Goal: Task Accomplishment & Management: Complete application form

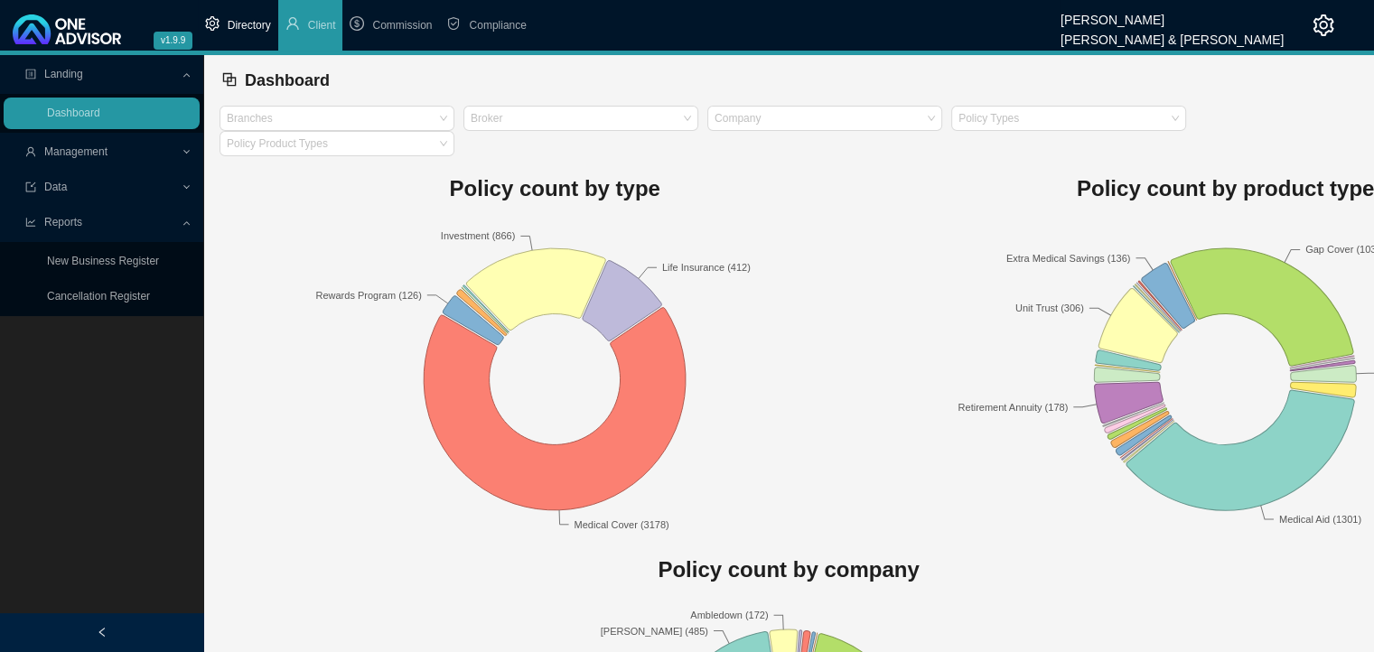
click at [246, 32] on span "Directory" at bounding box center [249, 25] width 43 height 13
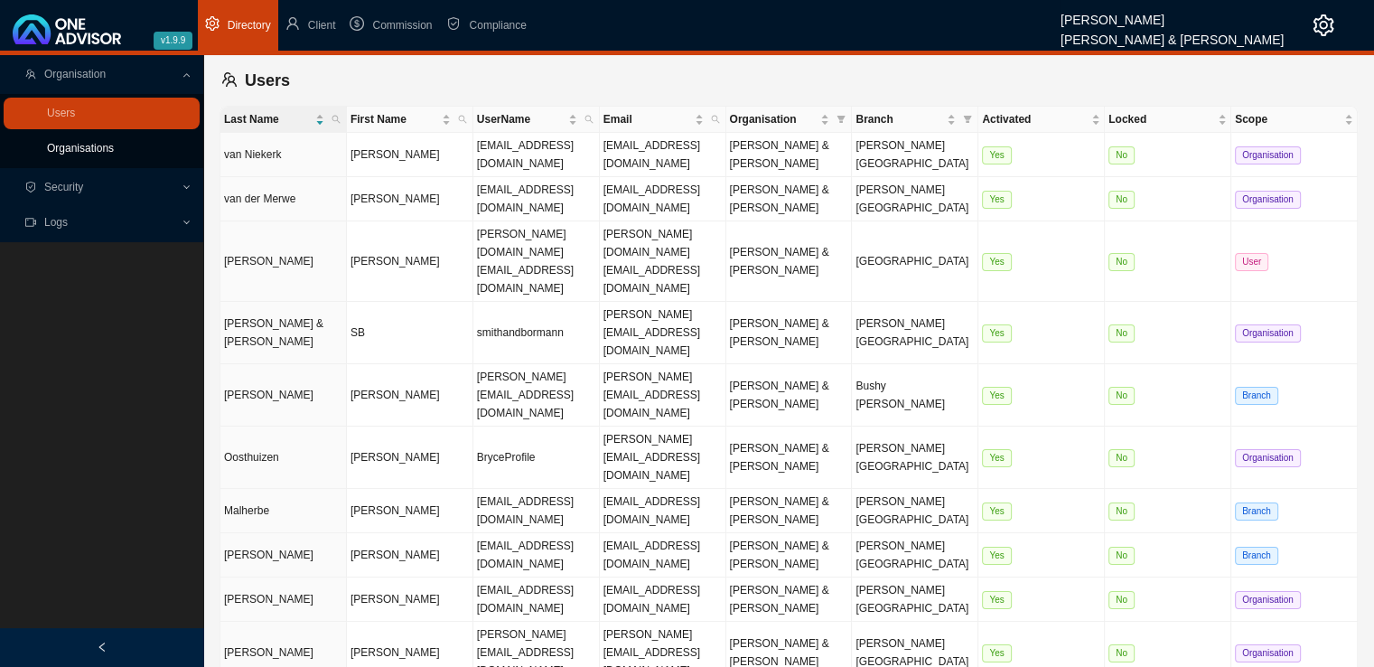
click at [86, 154] on link "Organisations" at bounding box center [80, 148] width 67 height 13
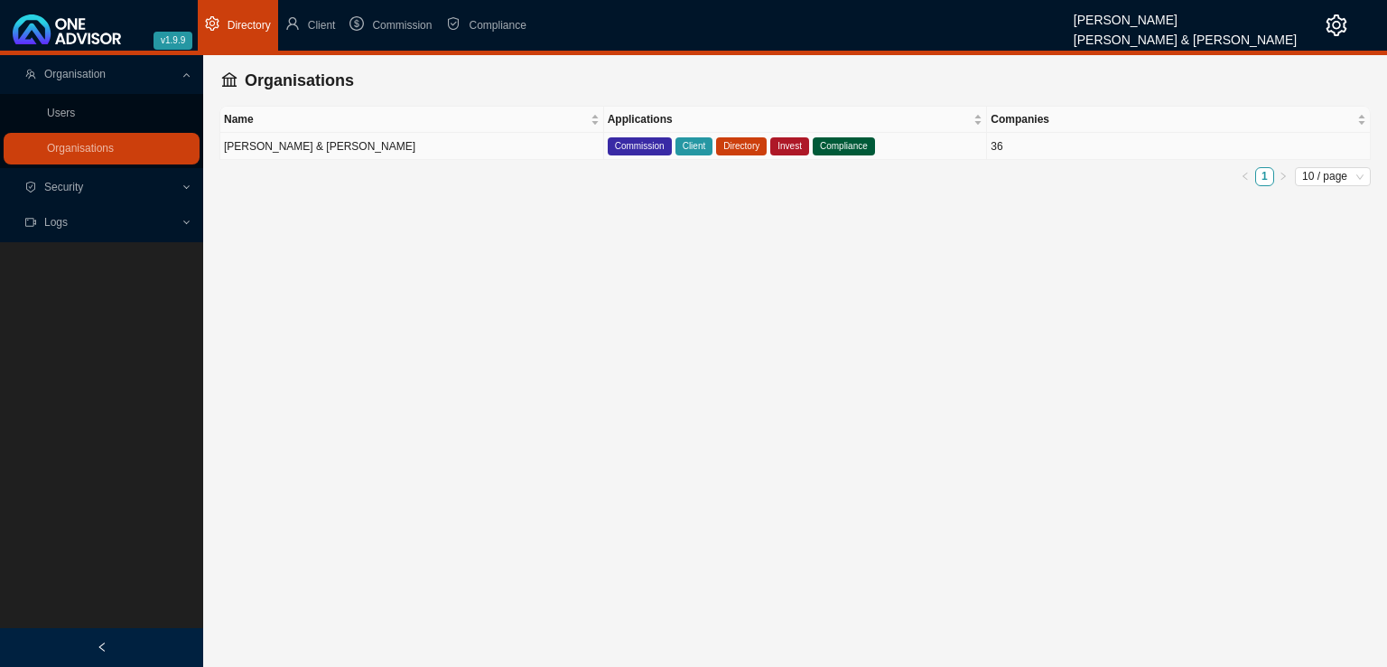
click at [506, 149] on td "[PERSON_NAME] & [PERSON_NAME]" at bounding box center [412, 146] width 384 height 27
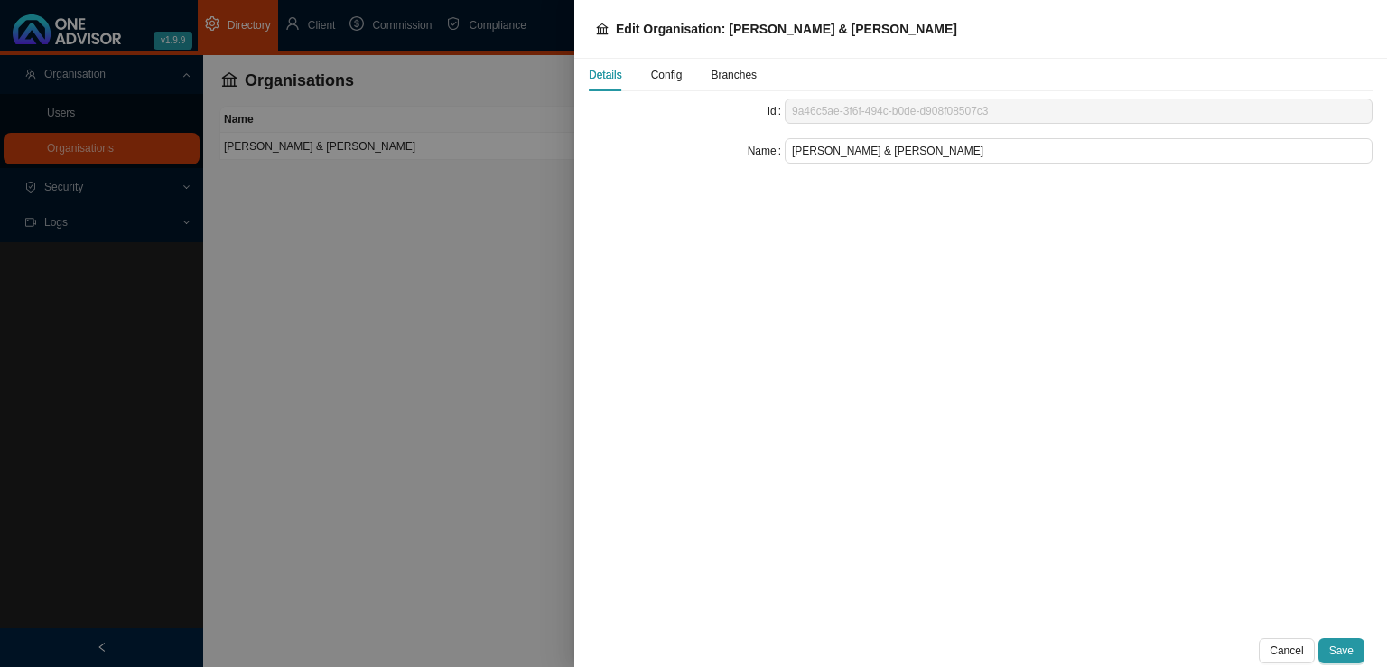
click at [659, 77] on span "Config" at bounding box center [667, 75] width 32 height 11
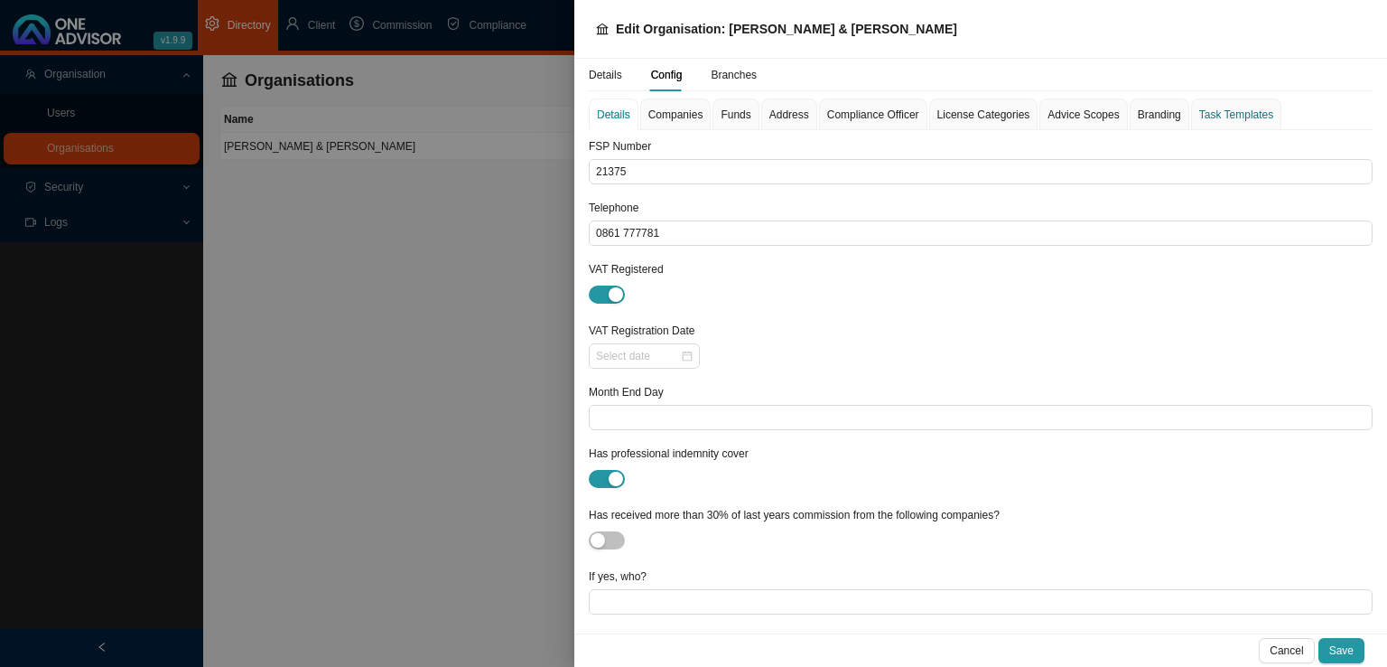
click at [1225, 111] on div "Task Templates" at bounding box center [1237, 115] width 74 height 18
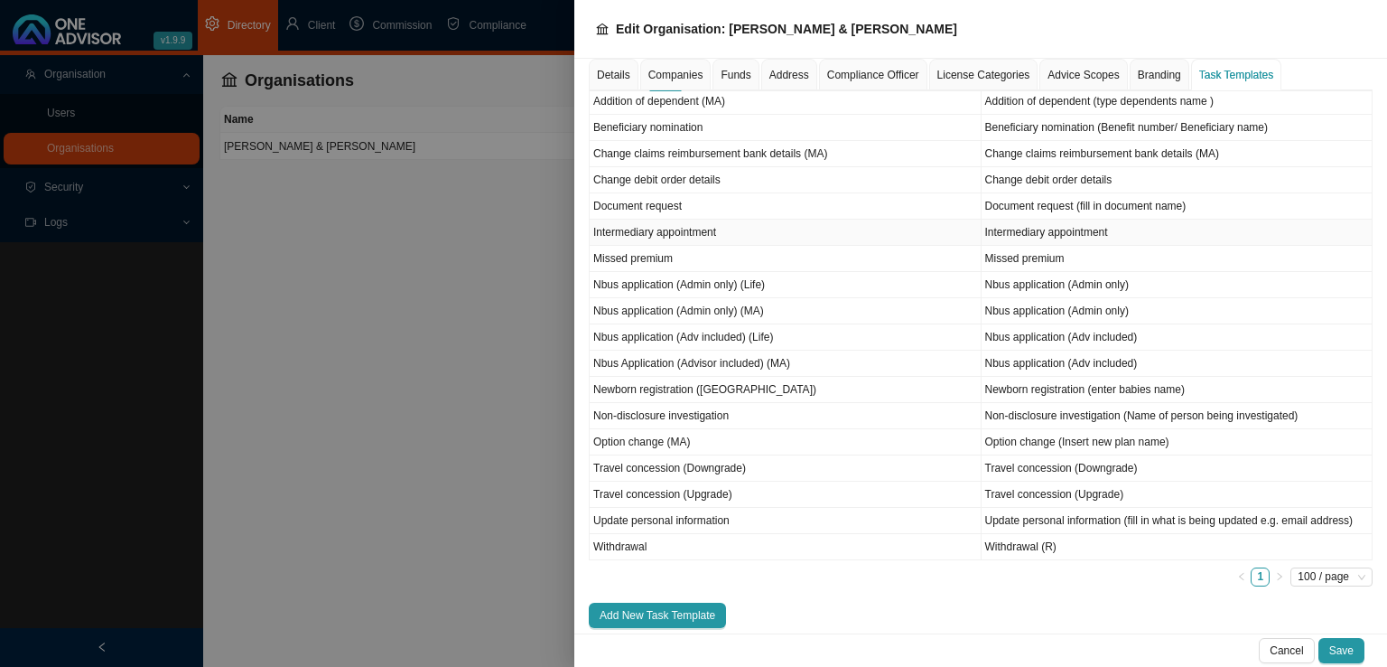
scroll to position [215, 0]
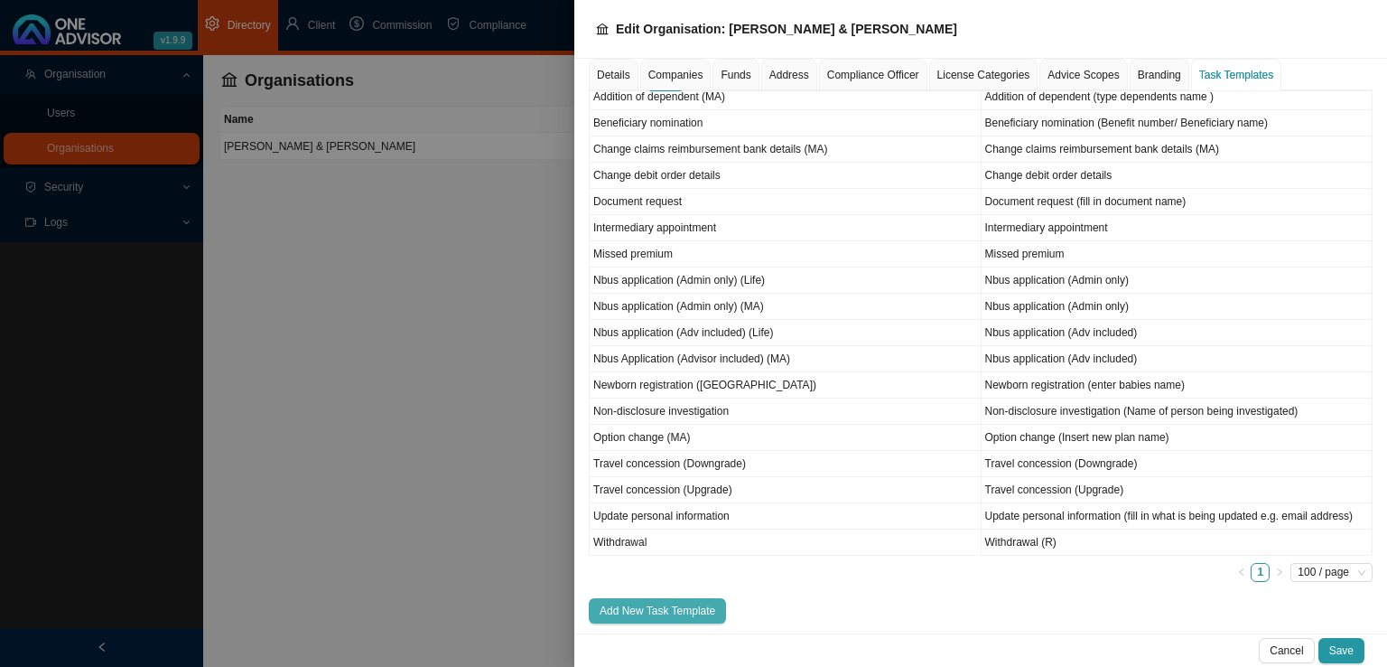
click at [668, 602] on span "Add New Task Template" at bounding box center [658, 611] width 116 height 18
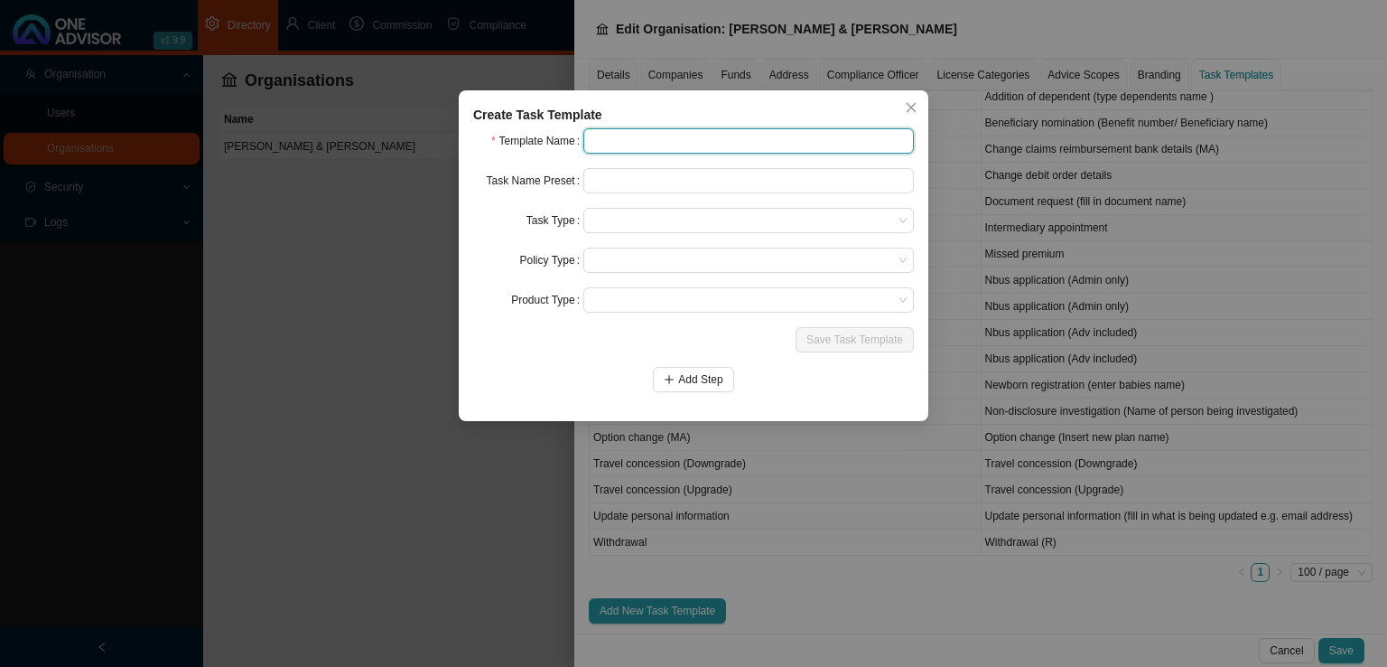
click at [610, 141] on input "text" at bounding box center [749, 140] width 331 height 25
click at [690, 143] on input "Claim" at bounding box center [749, 140] width 331 height 25
type input "Claim ([GEOGRAPHIC_DATA])"
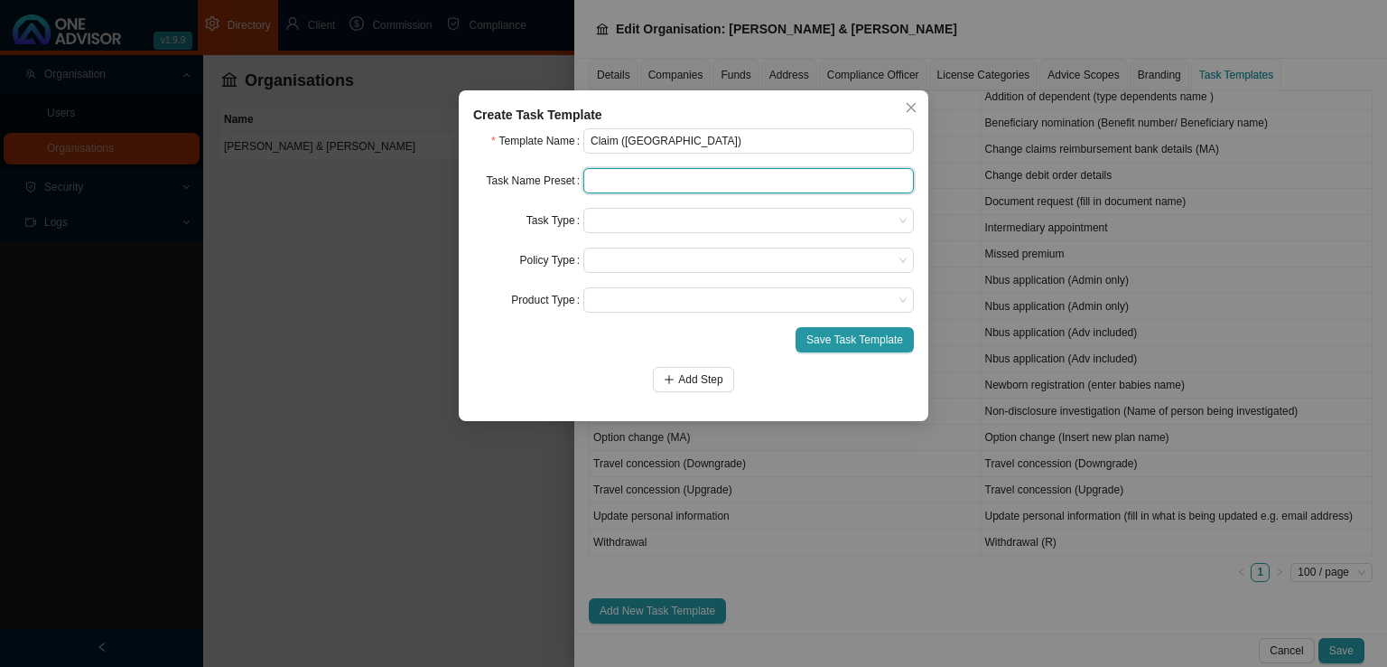
click at [622, 177] on input "text" at bounding box center [749, 180] width 331 height 25
click at [612, 182] on input "TD: (Provider) (Claim amount)" at bounding box center [749, 180] width 331 height 25
click at [706, 183] on input "TD: (Patient) (Provider) (Claim amount)" at bounding box center [749, 180] width 331 height 25
click at [654, 184] on input "TD: (Patient) (Provider) (Claim amount)" at bounding box center [749, 180] width 331 height 25
drag, startPoint x: 607, startPoint y: 180, endPoint x: 809, endPoint y: 153, distance: 204.2
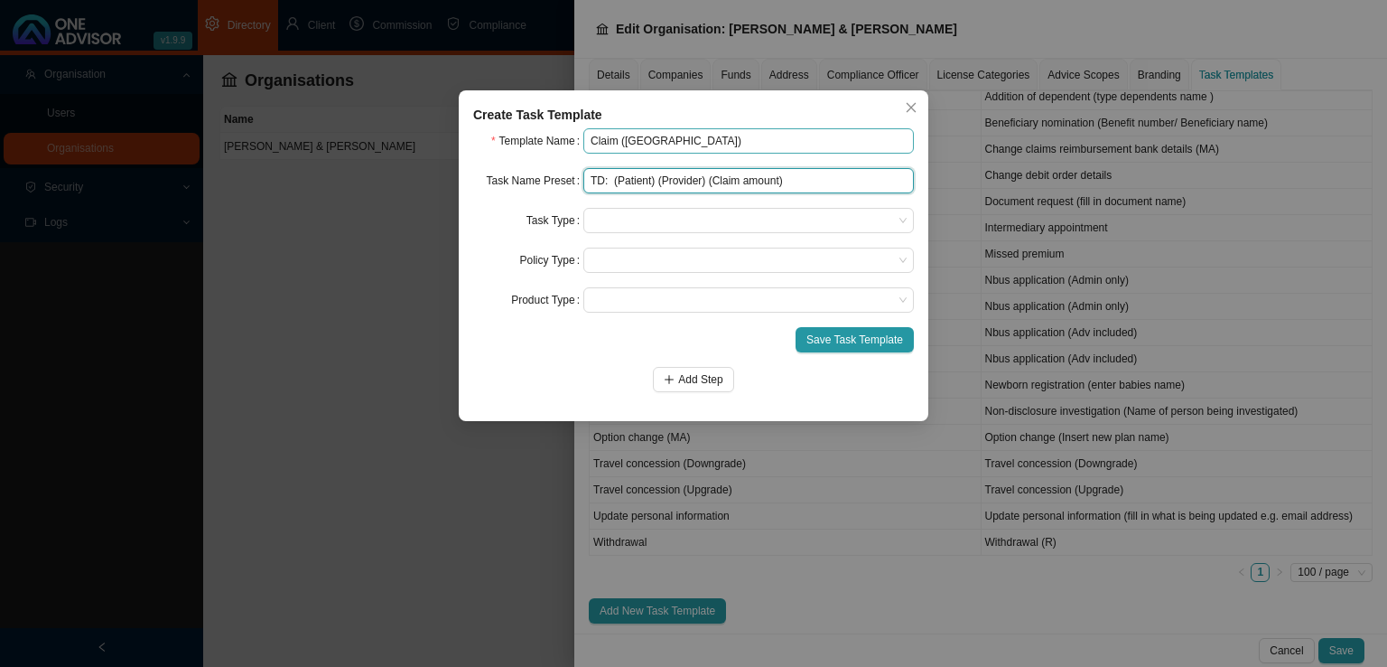
click at [607, 179] on input "TD: (Patient) (Provider) (Claim amount)" at bounding box center [749, 180] width 331 height 25
click at [621, 220] on span at bounding box center [749, 220] width 316 height 23
type input "TD: ( ) (Patient) (Provider) (Claim amount)"
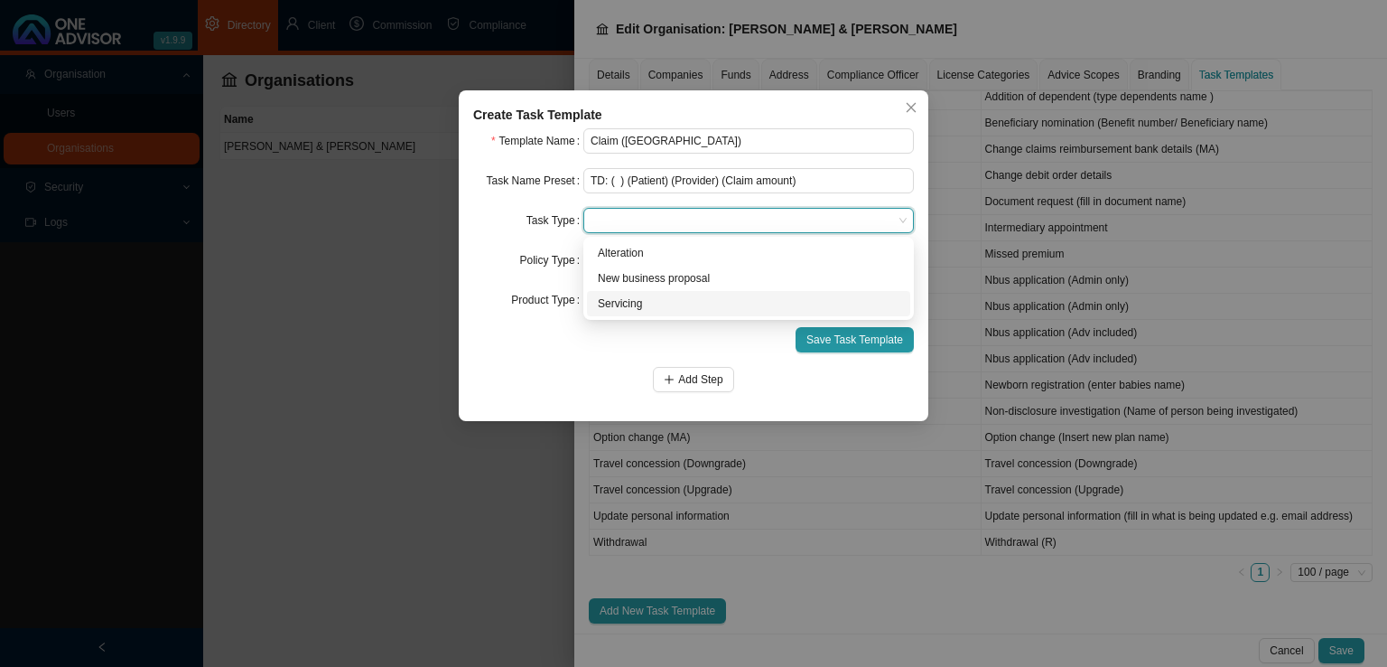
click at [641, 298] on div "Servicing" at bounding box center [749, 303] width 302 height 18
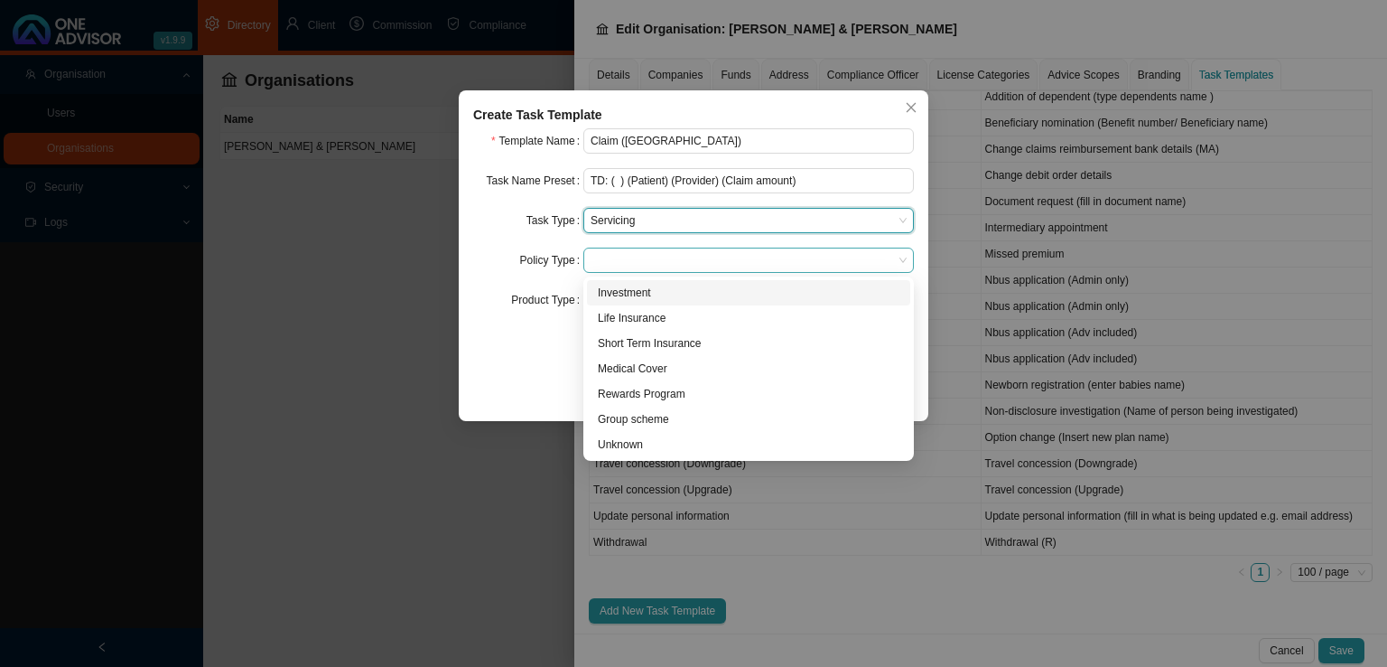
click at [628, 261] on span at bounding box center [749, 259] width 316 height 23
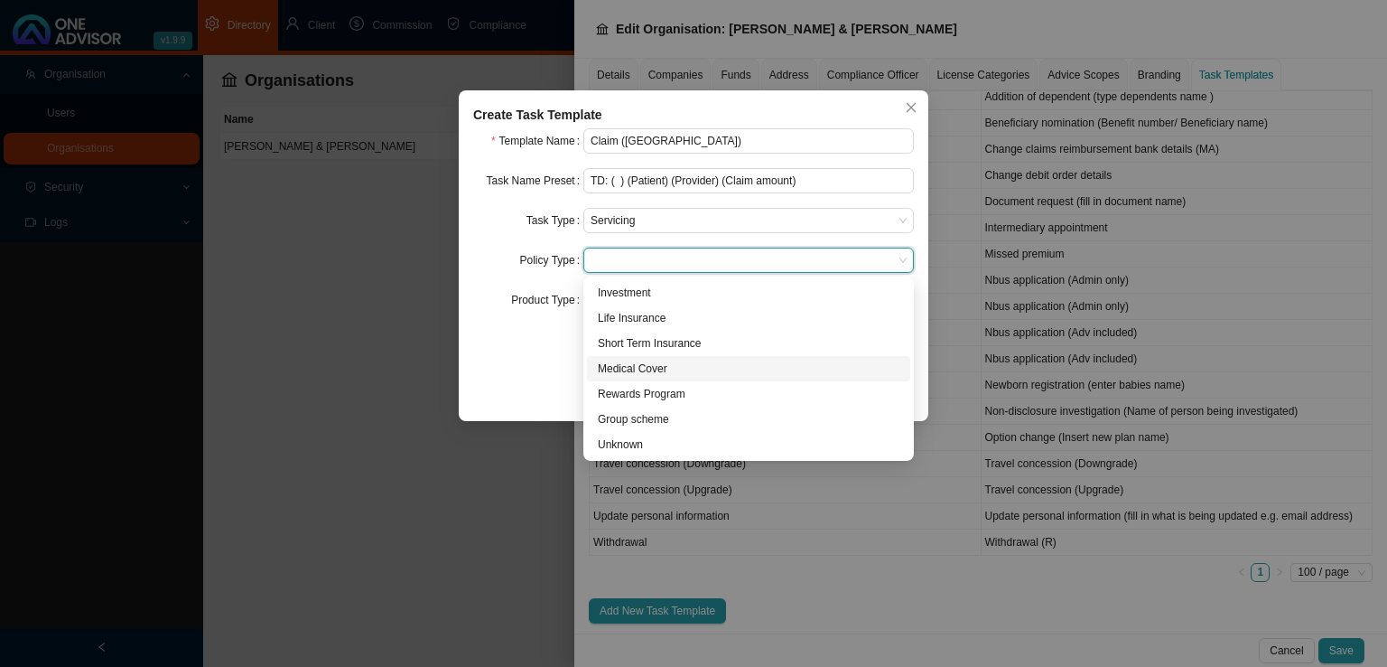
click at [625, 363] on div "Medical Cover" at bounding box center [749, 369] width 302 height 18
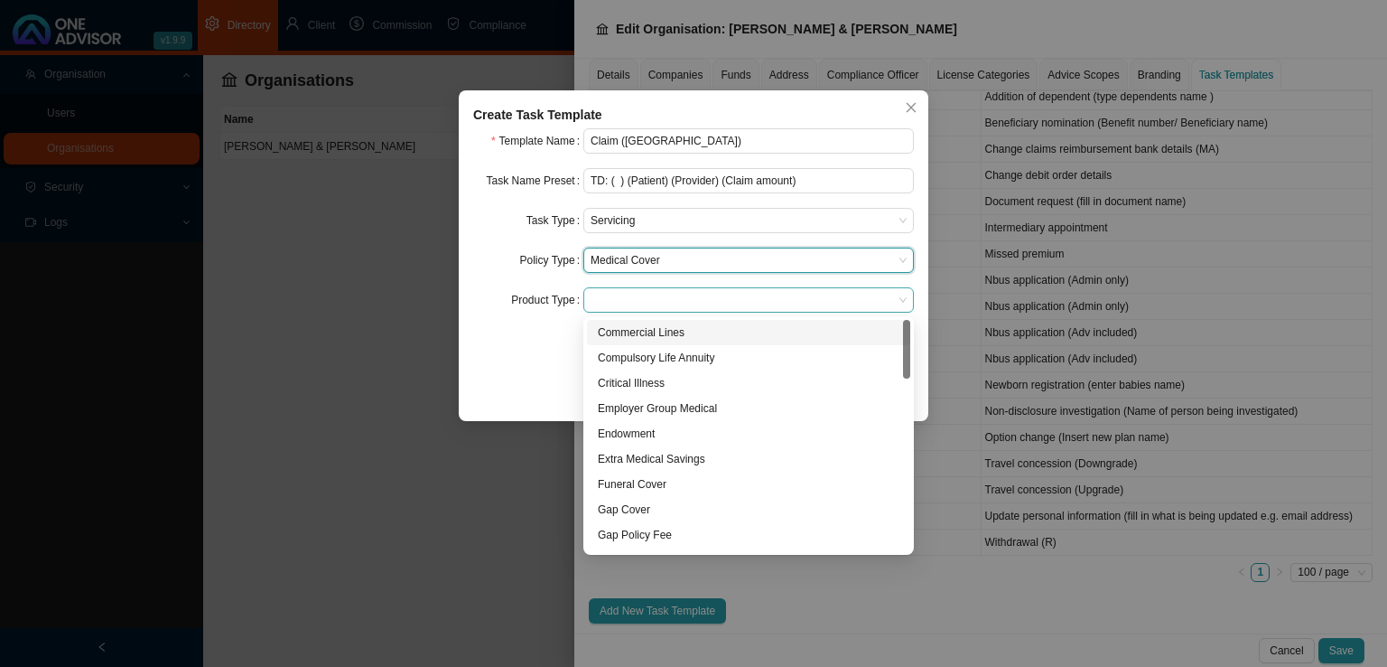
click at [638, 287] on div at bounding box center [749, 299] width 331 height 25
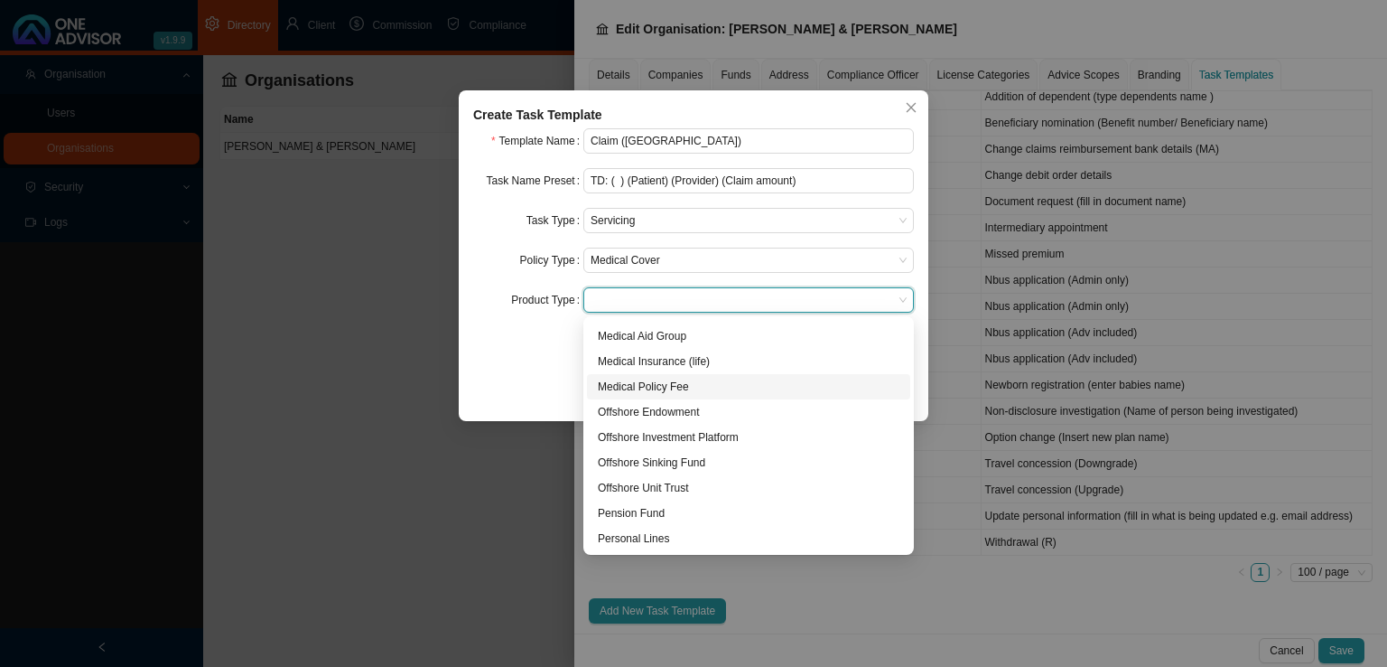
scroll to position [361, 0]
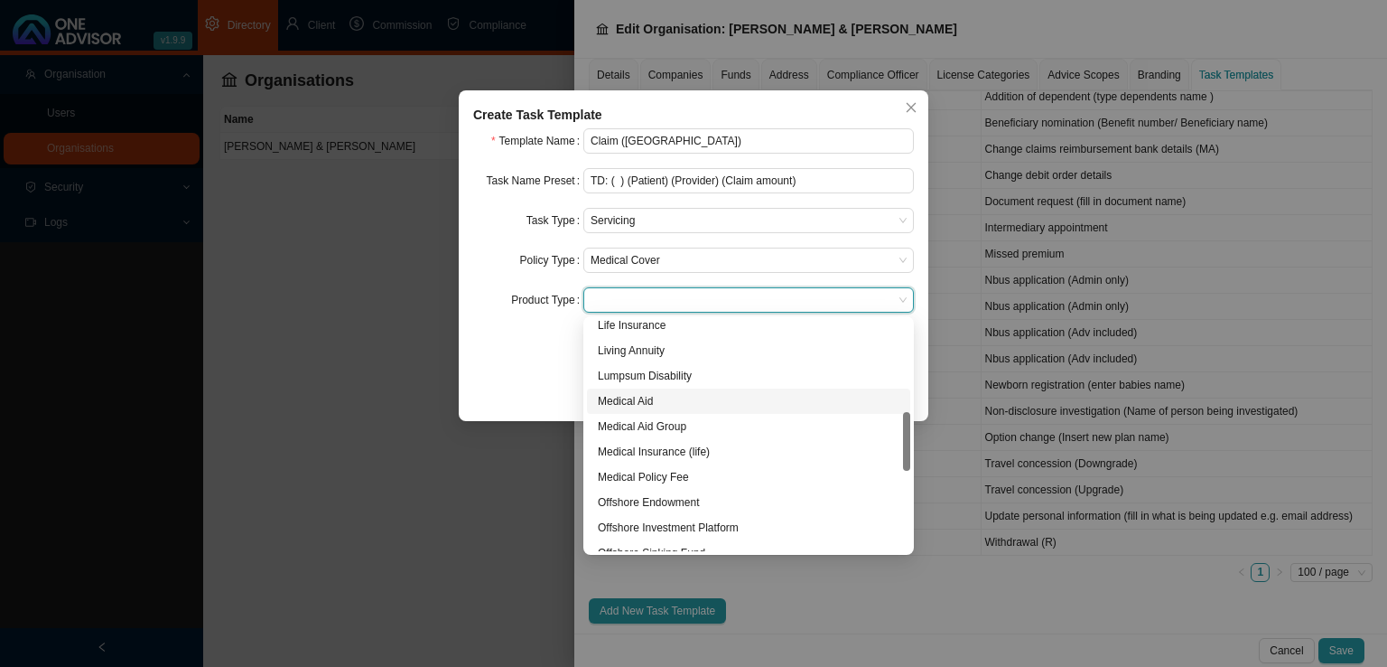
click at [641, 401] on div "Medical Aid" at bounding box center [749, 401] width 302 height 18
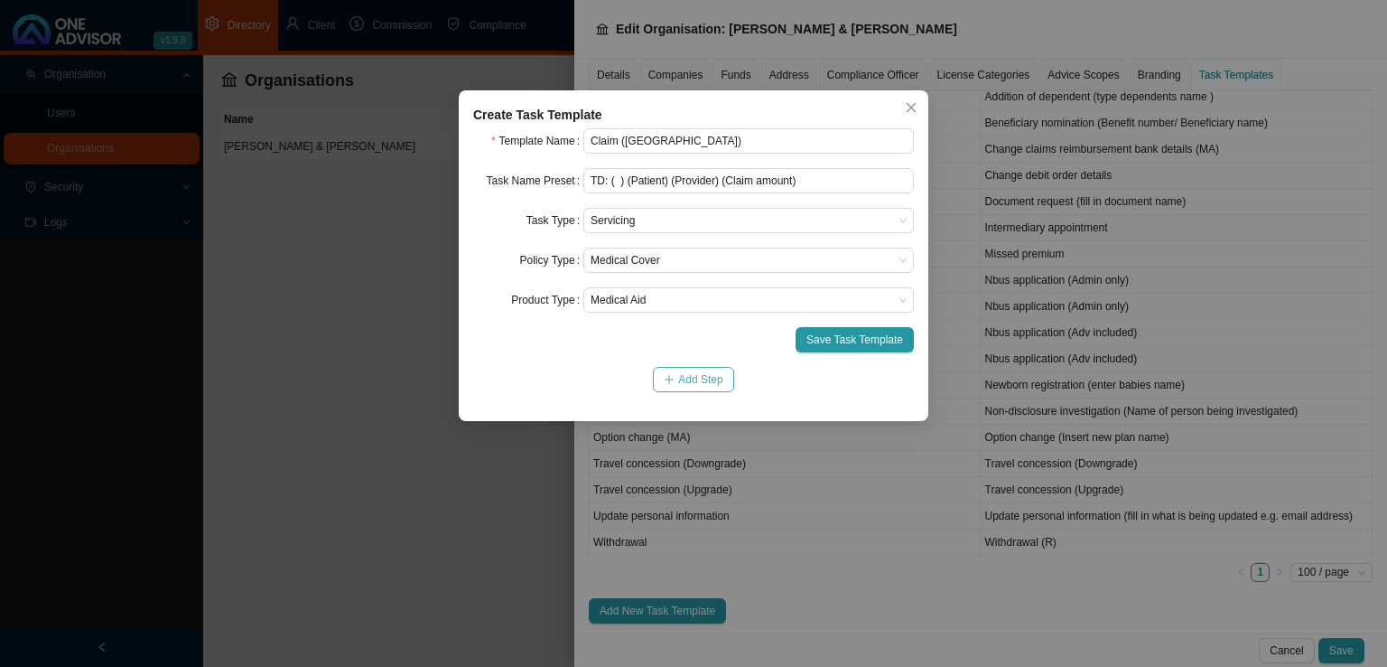
click at [680, 382] on span "Add Step" at bounding box center [700, 379] width 44 height 18
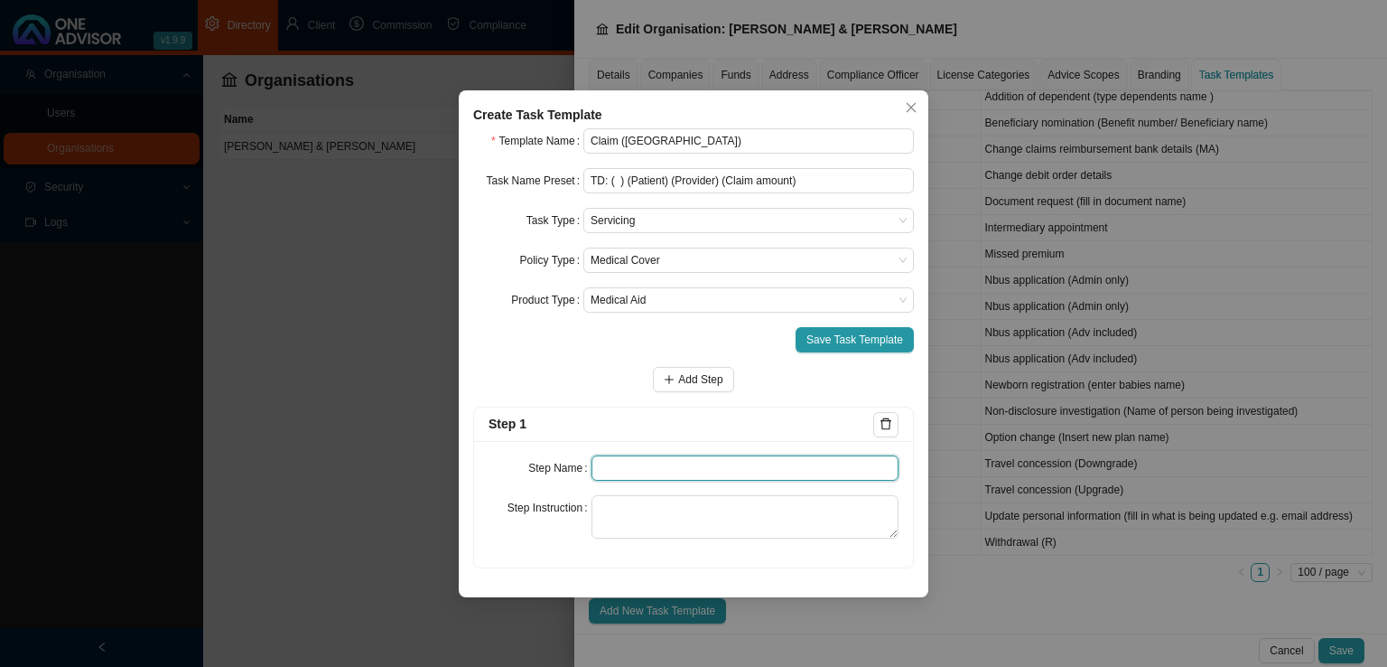
click at [606, 467] on input "text" at bounding box center [746, 467] width 308 height 25
type input "Notification"
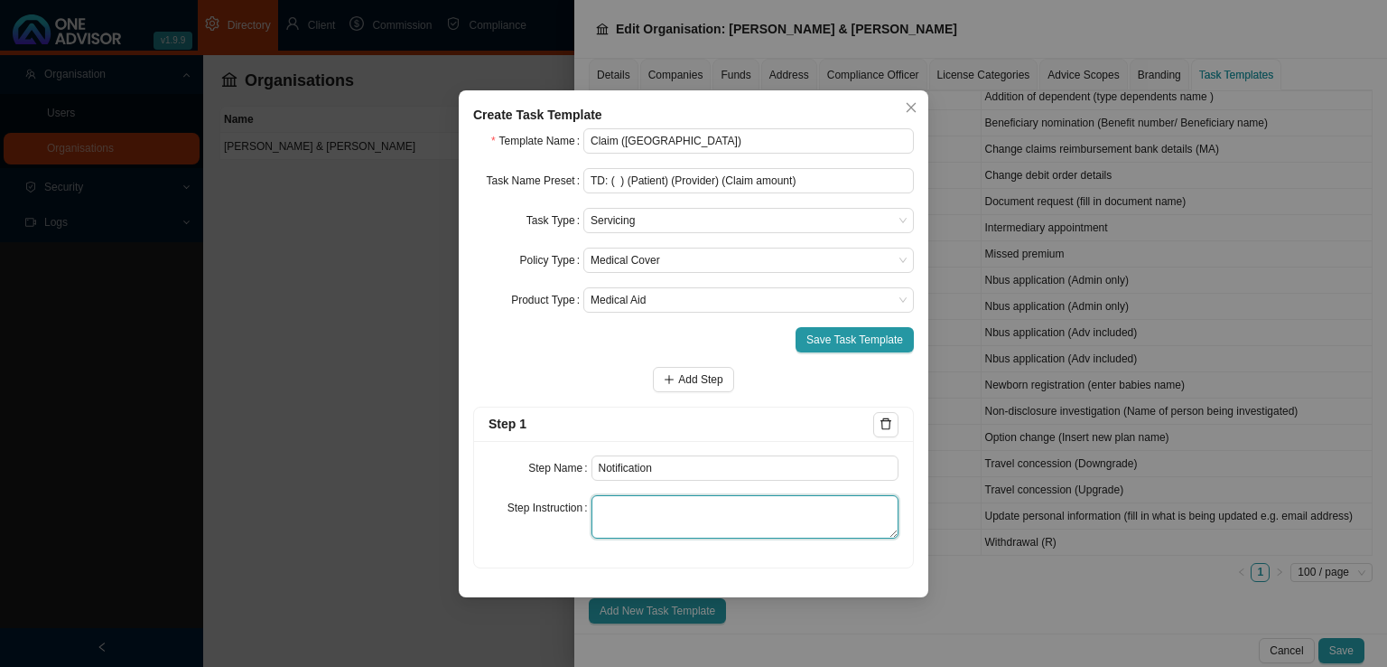
drag, startPoint x: 599, startPoint y: 524, endPoint x: 611, endPoint y: 524, distance: 11.7
click at [600, 524] on textarea at bounding box center [746, 516] width 308 height 43
paste textarea "Save the notification of the claim that you received."
type textarea "Save the notification of the claim that you received."
click at [689, 375] on span "Add Step" at bounding box center [700, 379] width 44 height 18
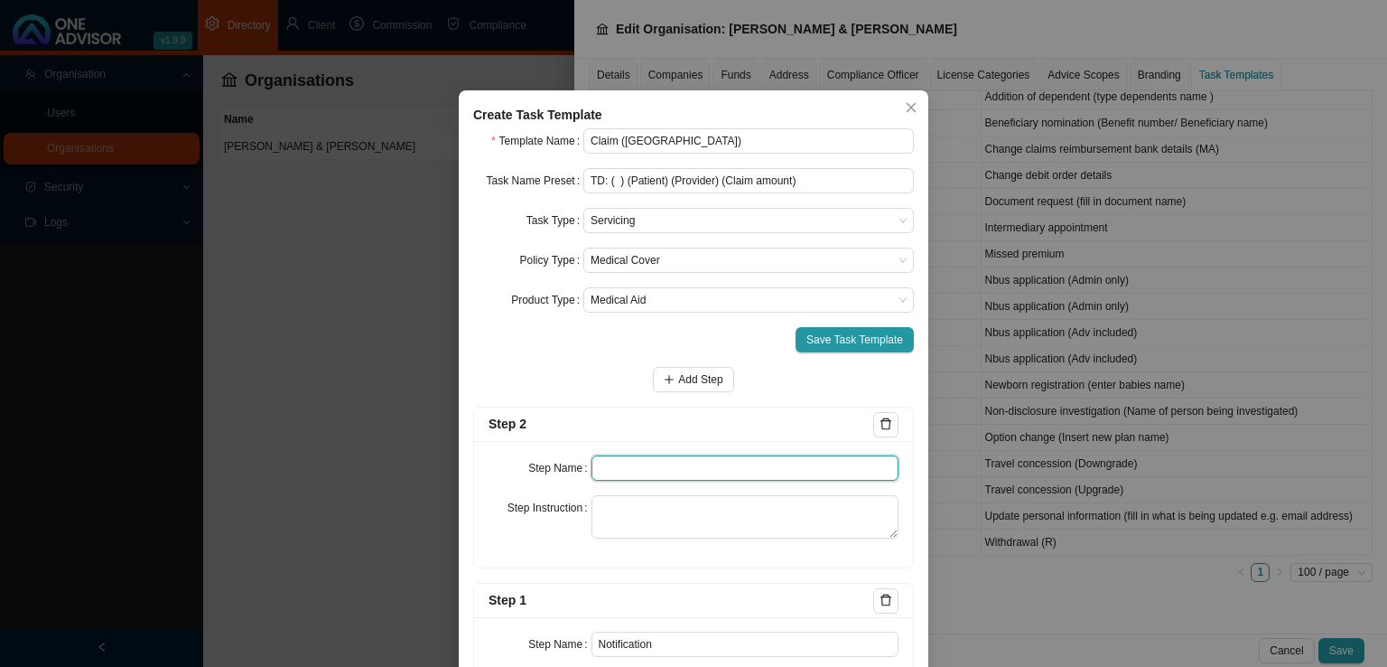
click at [642, 480] on input "text" at bounding box center [746, 467] width 308 height 25
type input "Investigation"
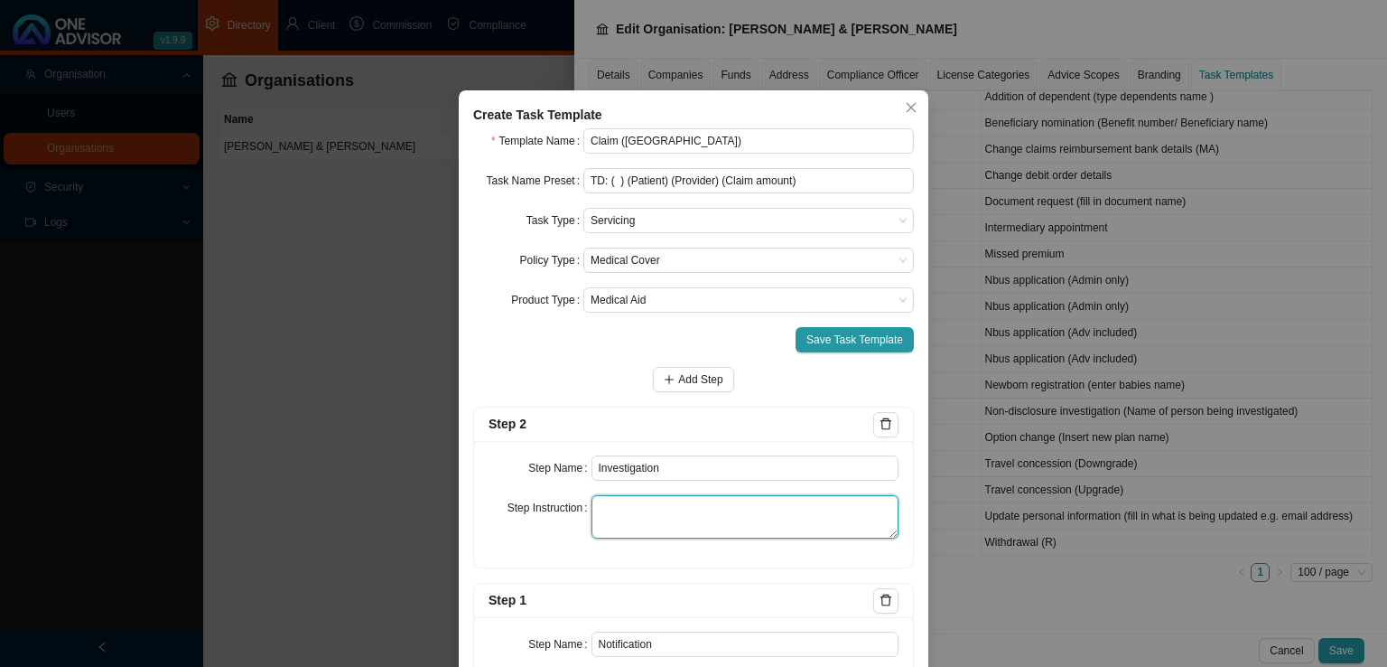
click at [609, 528] on textarea at bounding box center [746, 516] width 308 height 43
paste textarea "Make note of the primary ICD10 code and its description. Is the ICD10 code a PM…"
type textarea "Make note of the primary ICD10 code and its description. Is the ICD10 code a PM…"
